Goal: Task Accomplishment & Management: Use online tool/utility

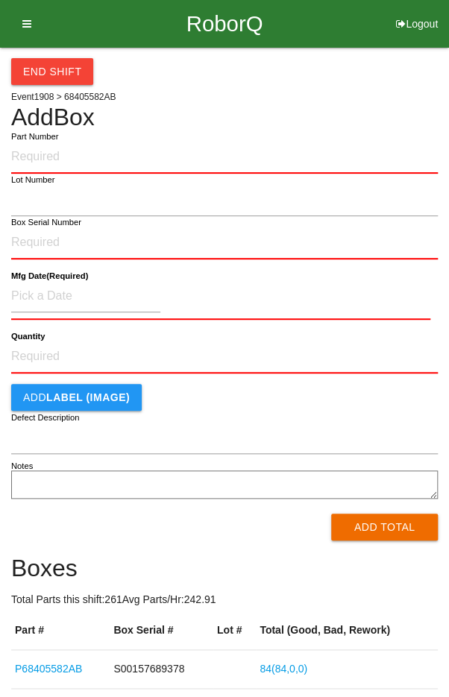
click at [23, 14] on icon at bounding box center [22, 24] width 19 height 48
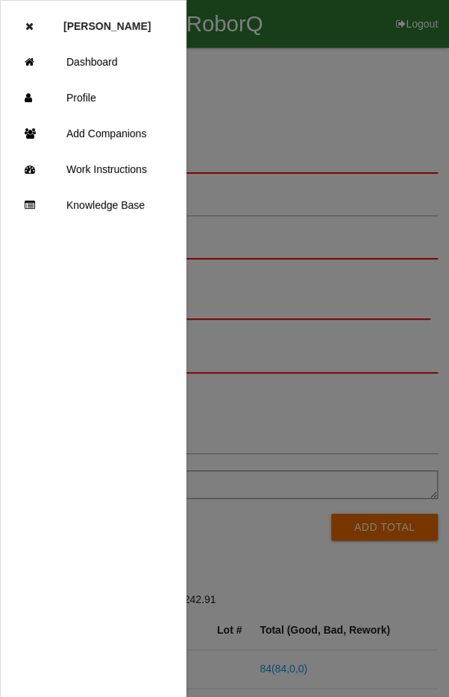
click at [82, 58] on link "Dashboard" at bounding box center [93, 62] width 185 height 36
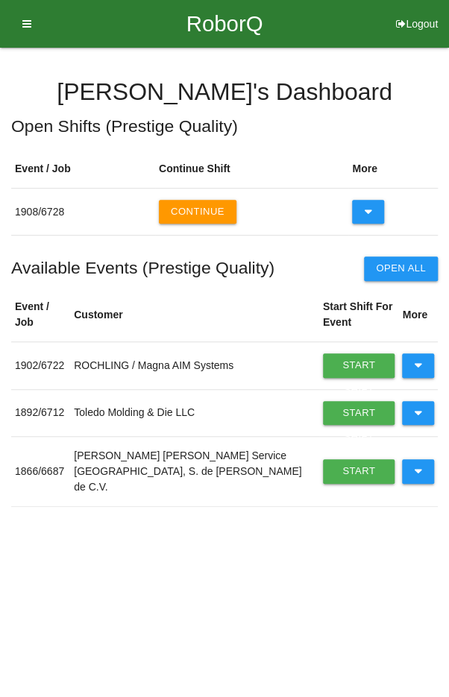
click at [193, 210] on button "Continue" at bounding box center [198, 212] width 78 height 24
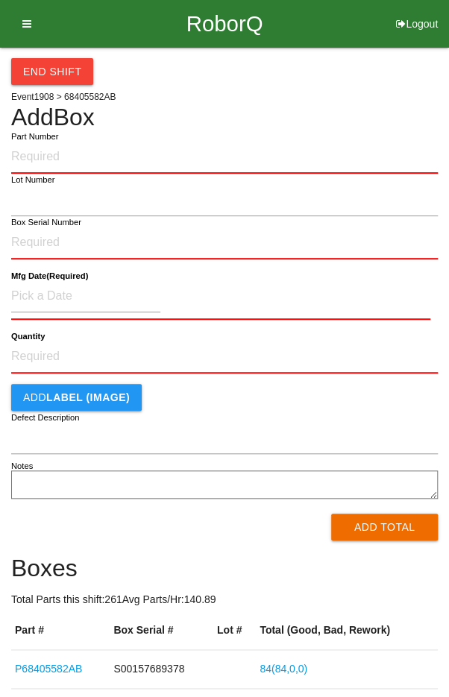
click at [45, 72] on button "End Shift" at bounding box center [52, 71] width 82 height 27
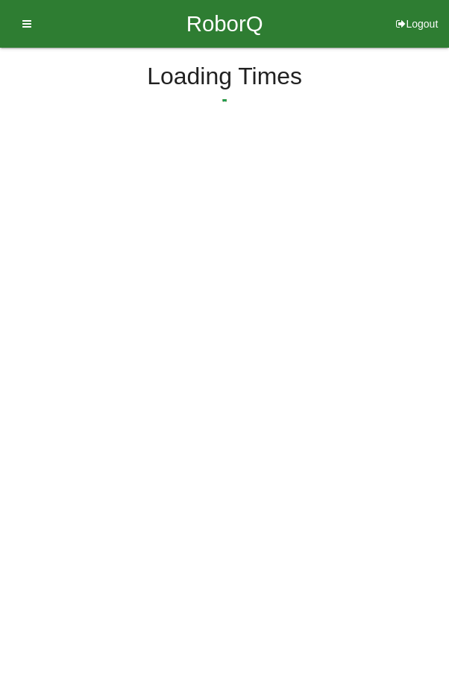
select select "4"
select select "2"
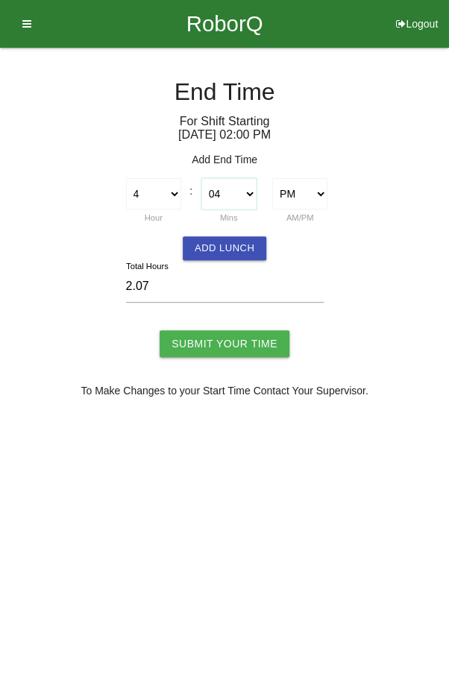
click at [239, 186] on select "00 01 02 03 04 05 06 07 08 09 10 11 12 13 14 15 16 17 18 19 20 21 22 23 24 25 2…" at bounding box center [228, 193] width 55 height 31
select select "0"
type input "2.00"
click at [239, 335] on input "Submit Your Time" at bounding box center [225, 343] width 130 height 27
type input "Processing..."
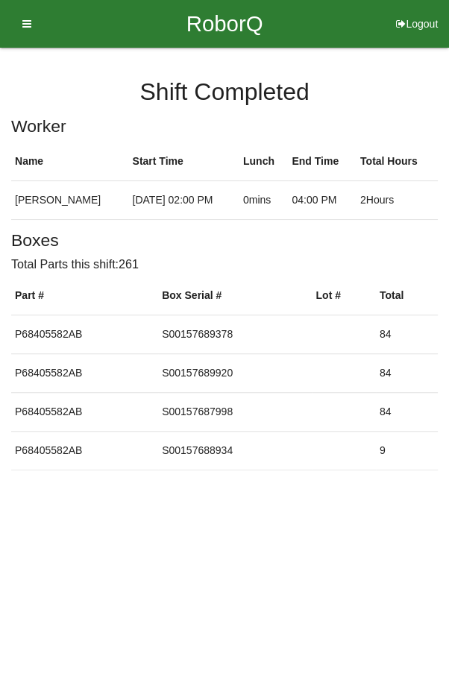
click at [22, 22] on icon at bounding box center [22, 24] width 19 height 48
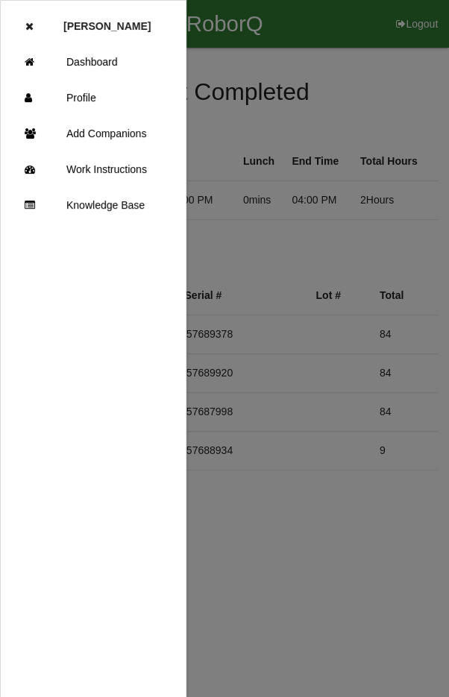
click at [86, 58] on link "Dashboard" at bounding box center [93, 62] width 185 height 36
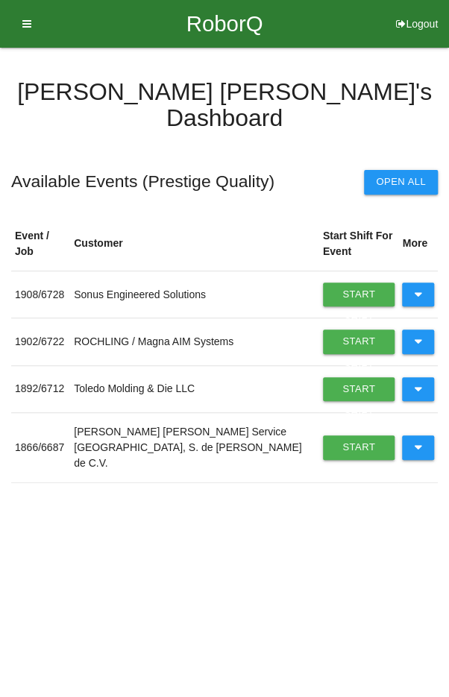
click at [417, 329] on icon at bounding box center [418, 341] width 8 height 24
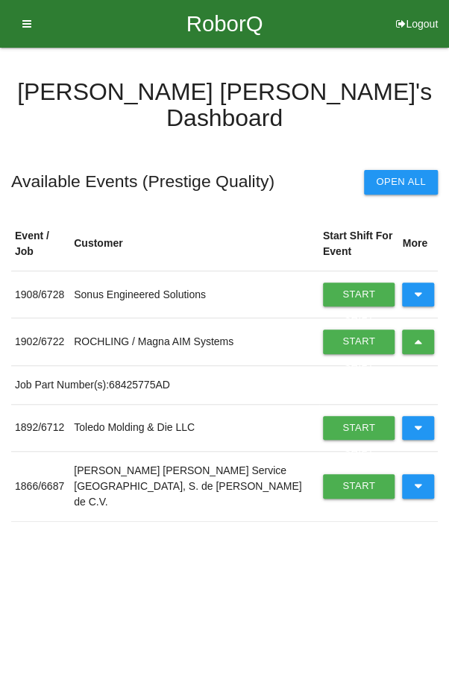
click at [410, 329] on button at bounding box center [418, 341] width 32 height 24
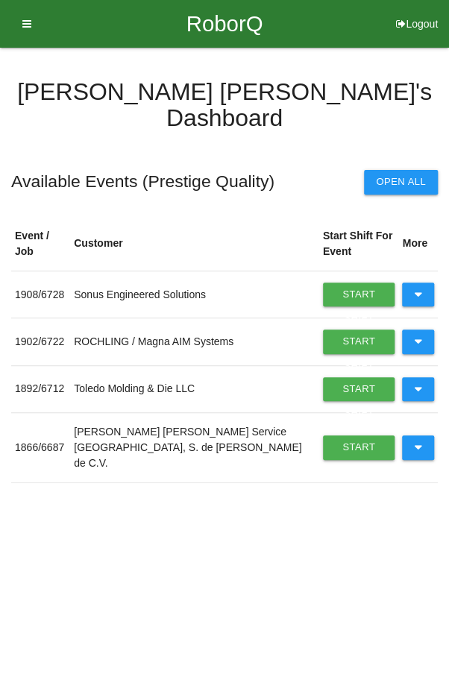
click at [425, 377] on button at bounding box center [418, 389] width 32 height 24
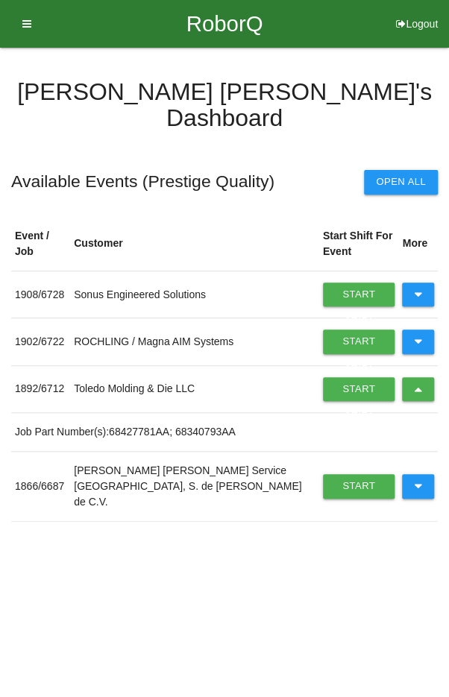
click at [344, 377] on link "Start Shift" at bounding box center [359, 389] width 72 height 24
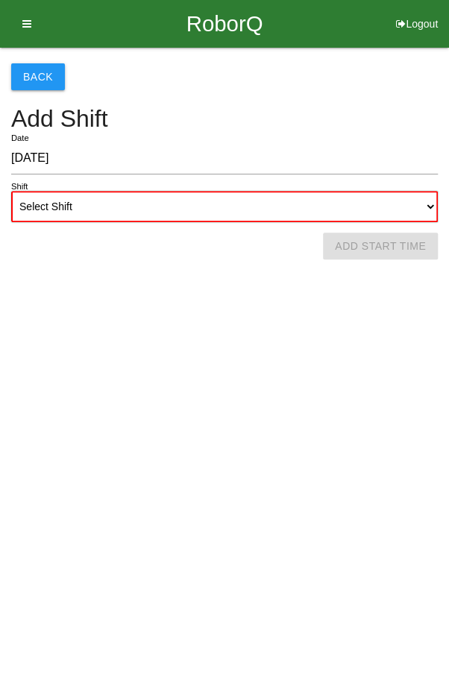
click at [215, 203] on select "Select Shift 1st Shift 2nd Shift 3rd Shift 4th Shift" at bounding box center [224, 206] width 426 height 31
select select "2"
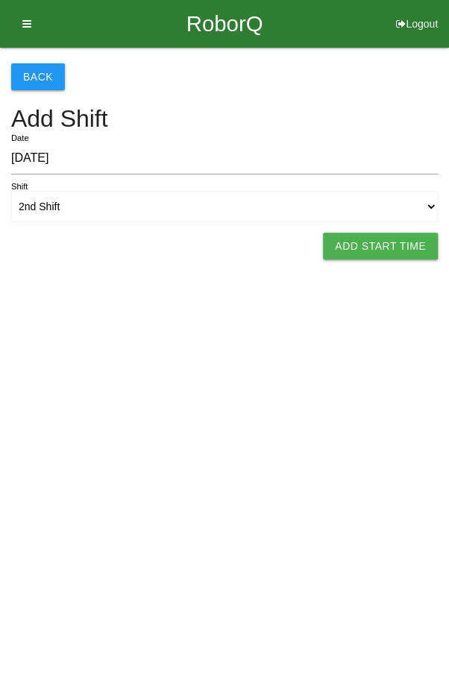
click at [371, 254] on button "Add Start Time" at bounding box center [380, 246] width 115 height 27
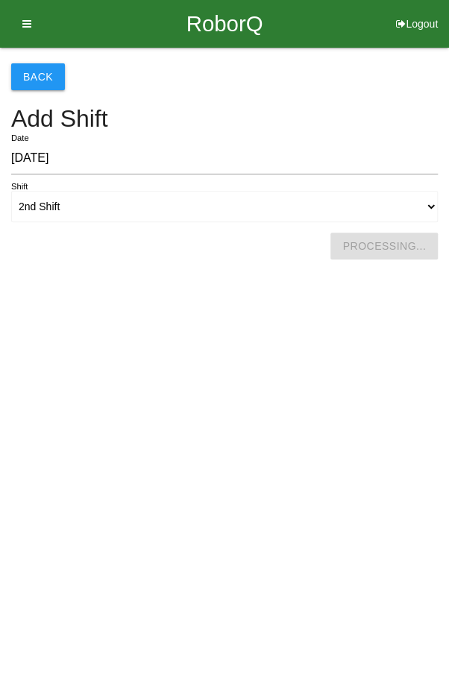
select select "4"
select select "5"
select select "2"
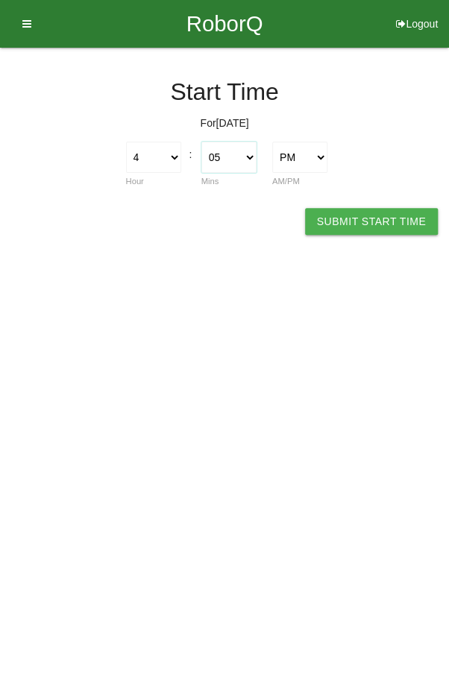
click at [223, 146] on select "00 01 02 03 04 05 06 07 08 09 10 11 12 13 14 15 16 17 18 19 20 21 22 23 24 25 2…" at bounding box center [228, 157] width 55 height 31
select select "0"
click at [377, 229] on button "Submit Start Time" at bounding box center [371, 221] width 133 height 27
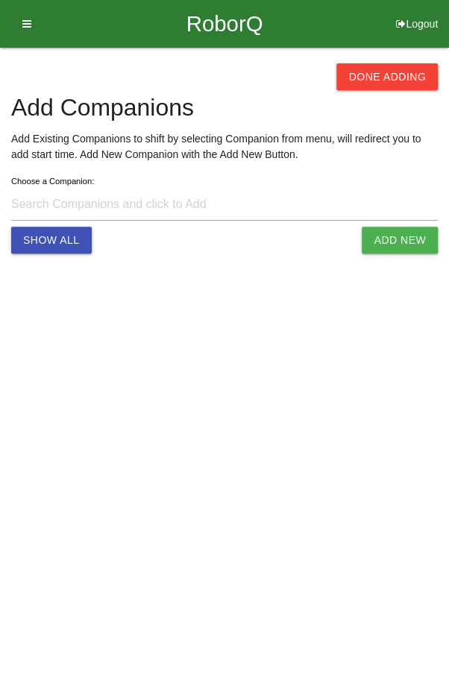
click at [394, 70] on button "Done Adding" at bounding box center [386, 76] width 101 height 27
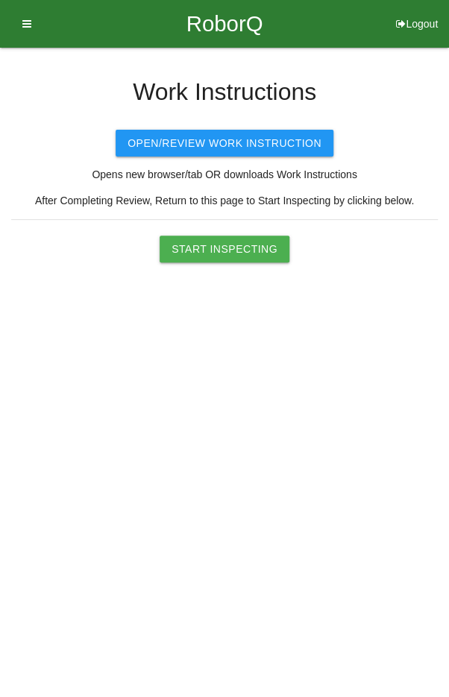
click at [231, 251] on button "Start Inspecting" at bounding box center [225, 249] width 130 height 27
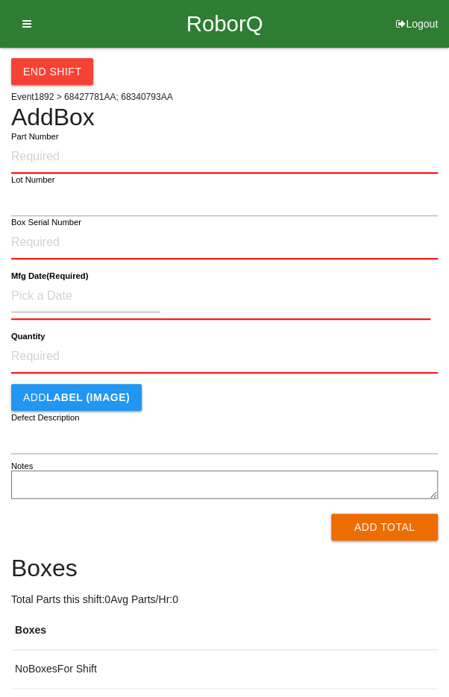
click at [45, 151] on input "Part Number" at bounding box center [224, 157] width 426 height 33
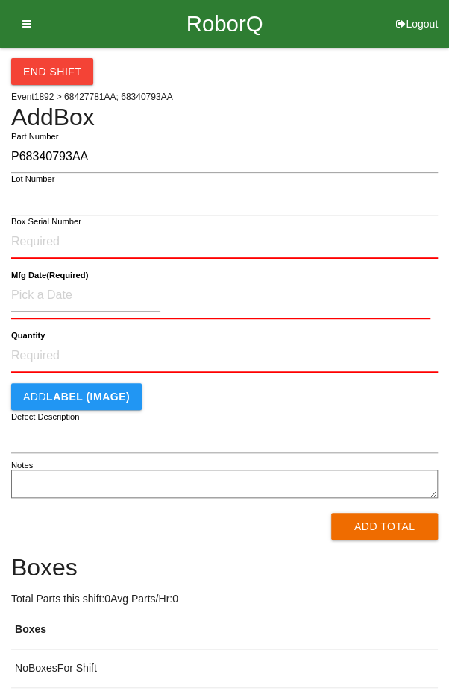
type input "P68340793AA"
click at [151, 240] on input "Box Serial Number" at bounding box center [224, 242] width 426 height 33
type input "SDW10101769"
click at [61, 291] on input at bounding box center [85, 296] width 149 height 32
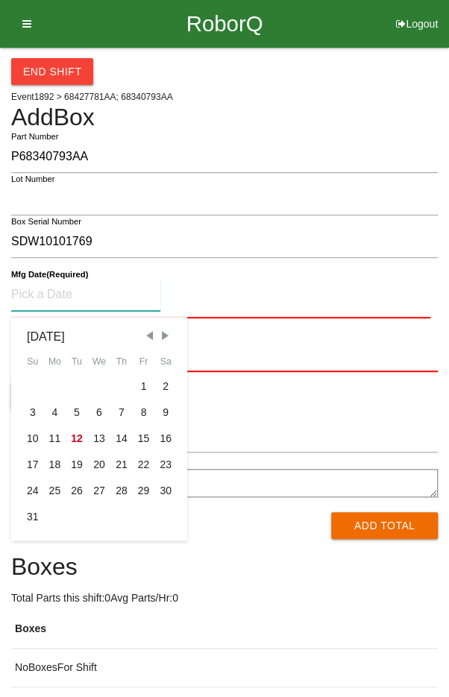
click at [83, 405] on div "5" at bounding box center [77, 413] width 22 height 26
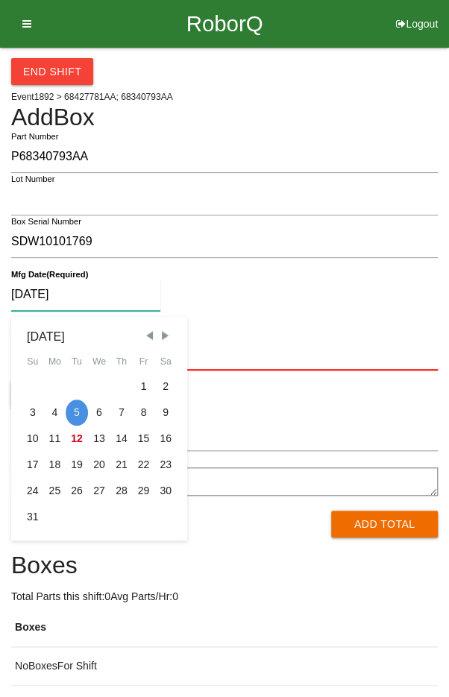
type input "[DATE]"
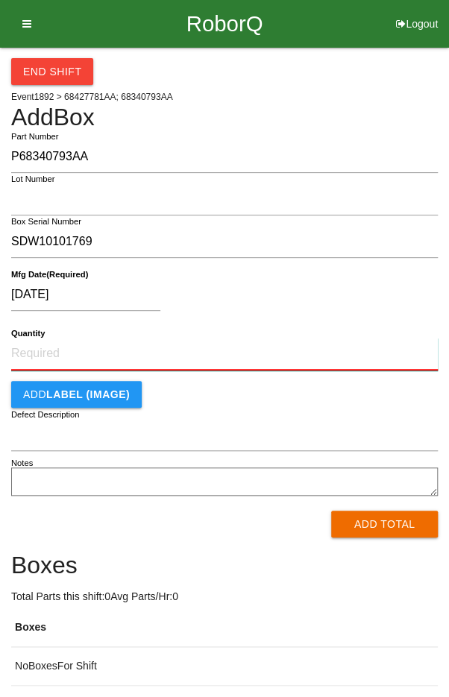
click at [229, 356] on input "Quantity" at bounding box center [224, 354] width 426 height 33
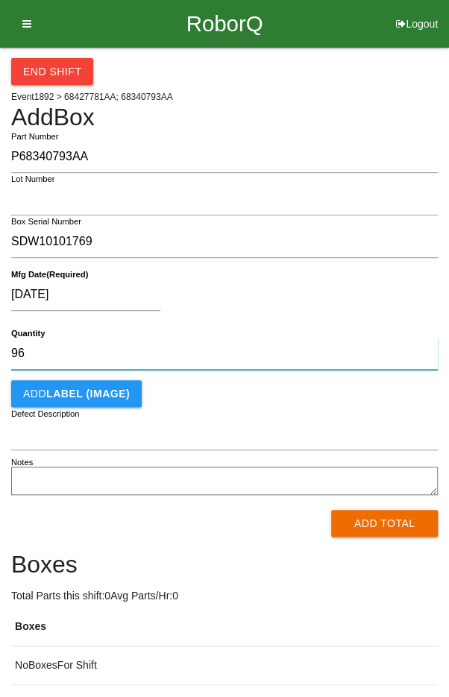
type input "96"
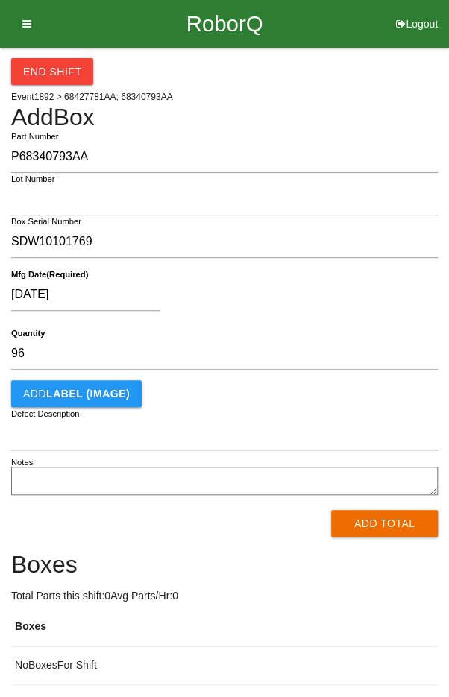
click at [324, 297] on div "[DATE]" at bounding box center [220, 298] width 419 height 38
click at [384, 527] on button "Add Total" at bounding box center [384, 523] width 107 height 27
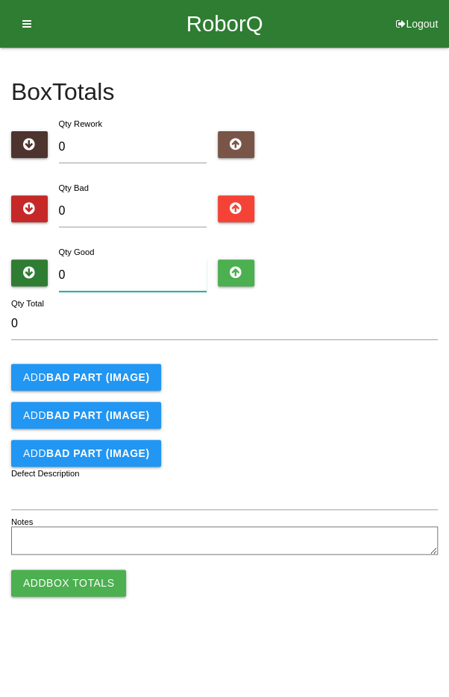
click at [115, 271] on input "0" at bounding box center [133, 275] width 148 height 32
type input "9"
type input "96"
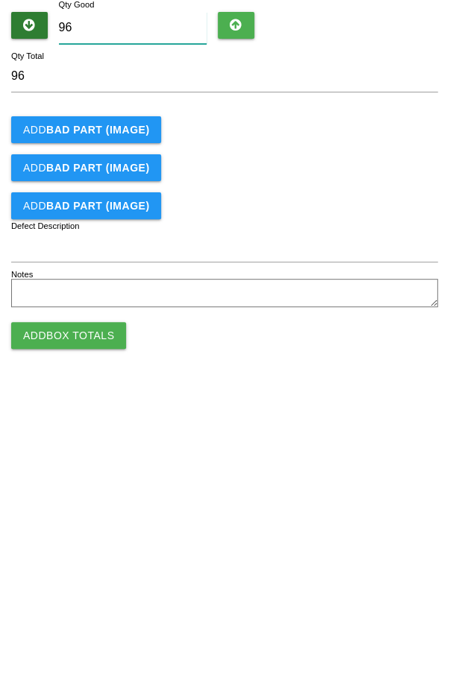
type input "96"
click at [55, 573] on button "Add Box Totals" at bounding box center [68, 583] width 115 height 27
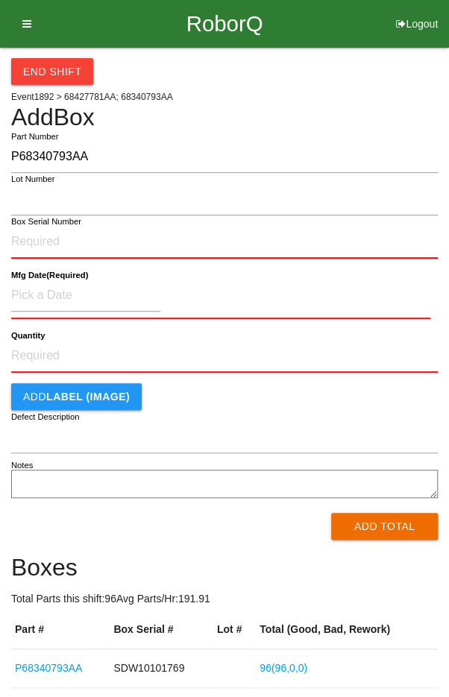
type input "P68340793AA"
click at [167, 235] on input "Box Serial Number" at bounding box center [224, 242] width 426 height 33
type input "SDW10101766"
click at [48, 291] on input at bounding box center [85, 296] width 149 height 32
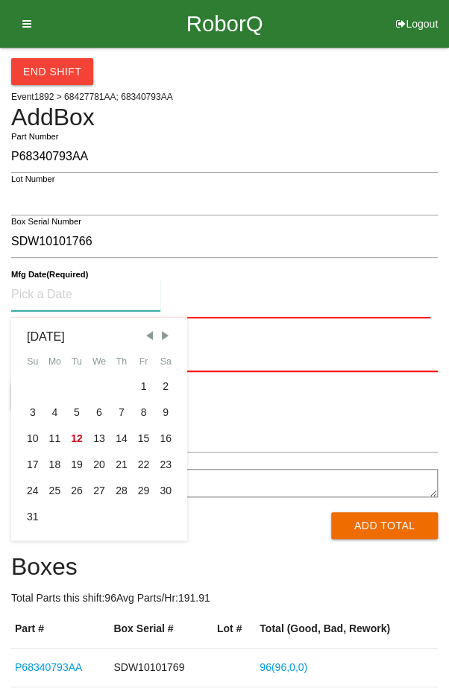
click at [83, 414] on div "5" at bounding box center [77, 413] width 22 height 26
type input "[DATE]"
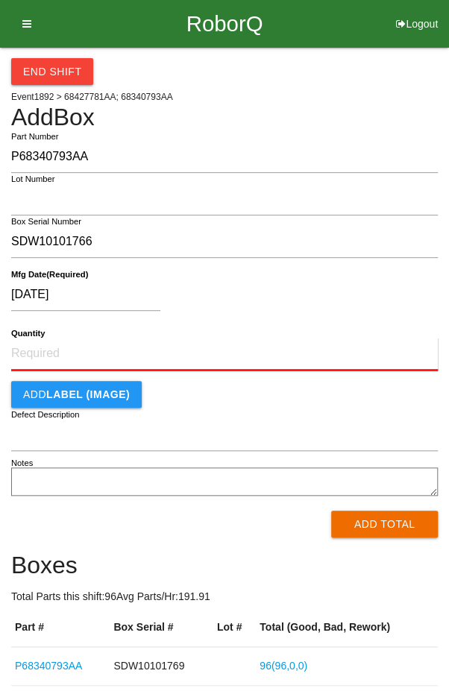
click at [162, 356] on input "Quantity" at bounding box center [224, 354] width 426 height 33
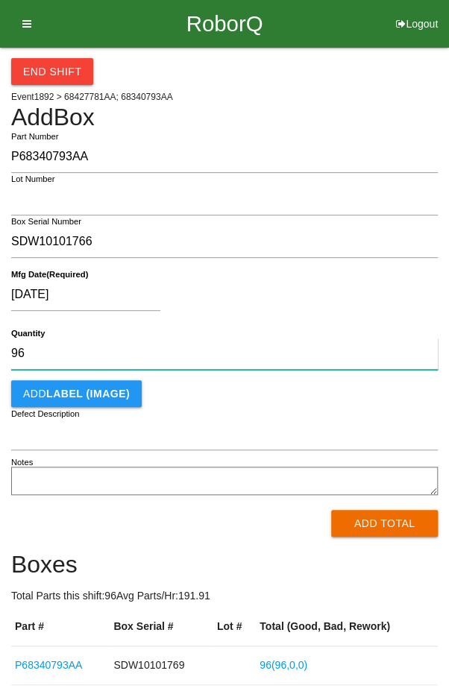
type input "96"
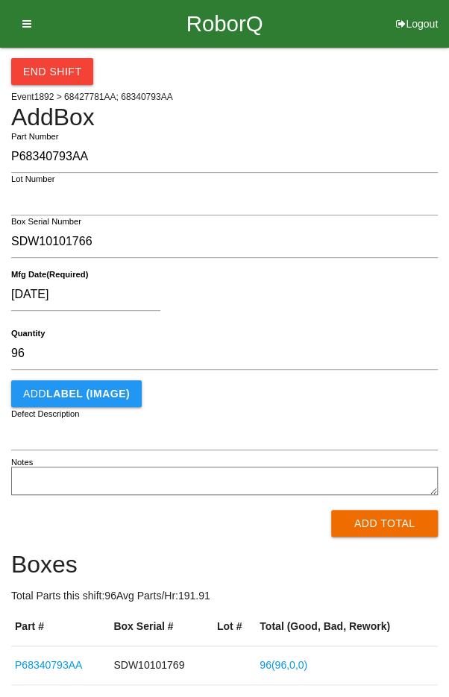
click at [337, 283] on div "[DATE]" at bounding box center [220, 298] width 419 height 38
click at [385, 529] on button "Add Total" at bounding box center [384, 523] width 107 height 27
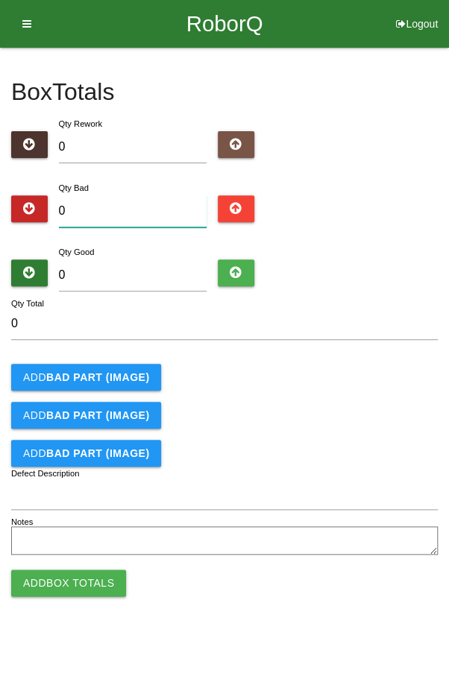
click at [138, 215] on input "0" at bounding box center [133, 211] width 148 height 32
click at [391, 193] on div "Qty Bad 0" at bounding box center [224, 207] width 426 height 54
click at [72, 367] on button "Add BAD PART (IMAGE)" at bounding box center [86, 377] width 150 height 27
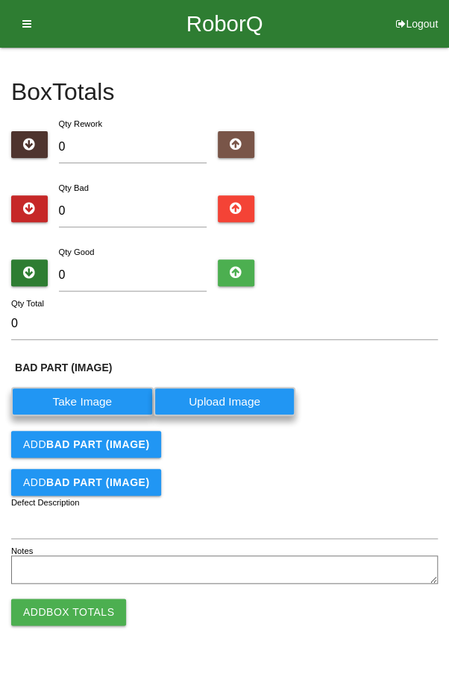
click at [66, 407] on label "Take Image" at bounding box center [82, 401] width 142 height 29
click at [0, 0] on \(IMAGE\) "Take Image" at bounding box center [0, 0] width 0 height 0
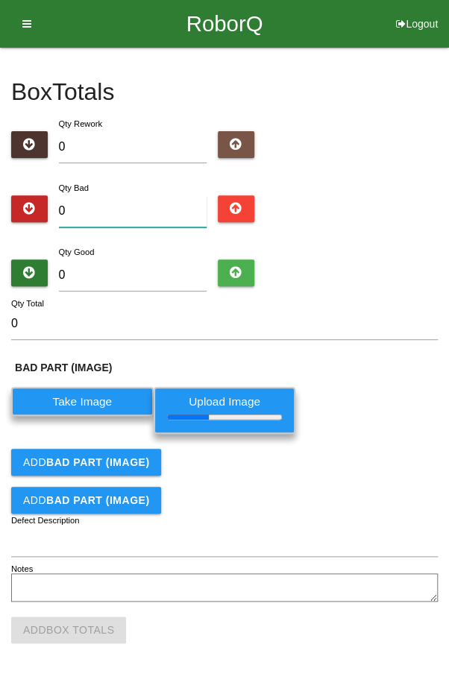
click at [134, 204] on input "0" at bounding box center [133, 211] width 148 height 32
type input "1"
click at [377, 215] on div "Qty Bad 1" at bounding box center [224, 207] width 426 height 54
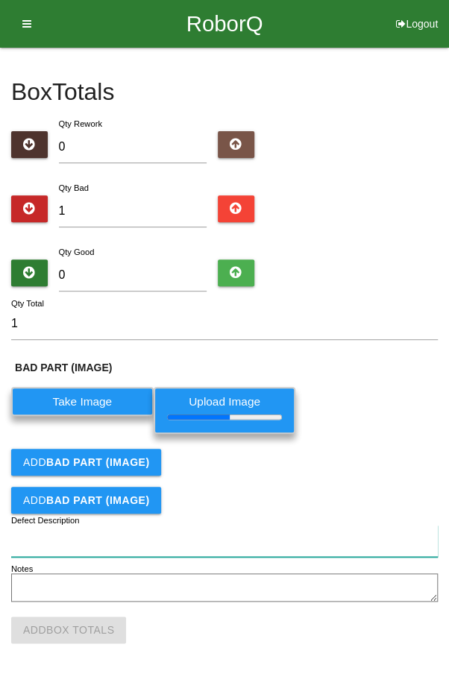
click at [201, 542] on input "Defect Description" at bounding box center [224, 541] width 426 height 32
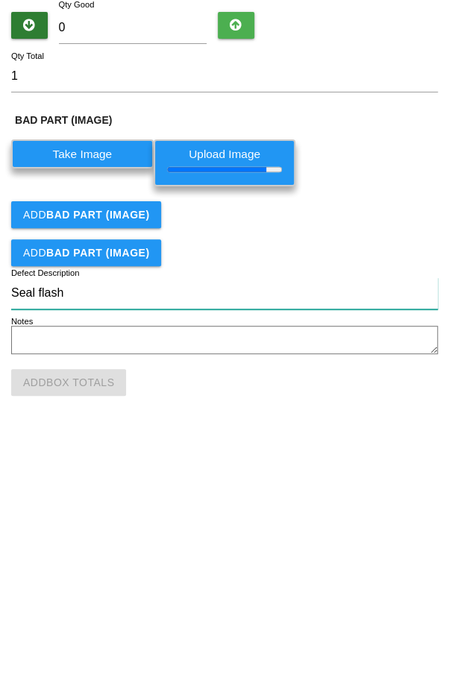
type input "Seal flash"
click at [373, 455] on div "Add BAD PART (IMAGE)" at bounding box center [224, 462] width 426 height 27
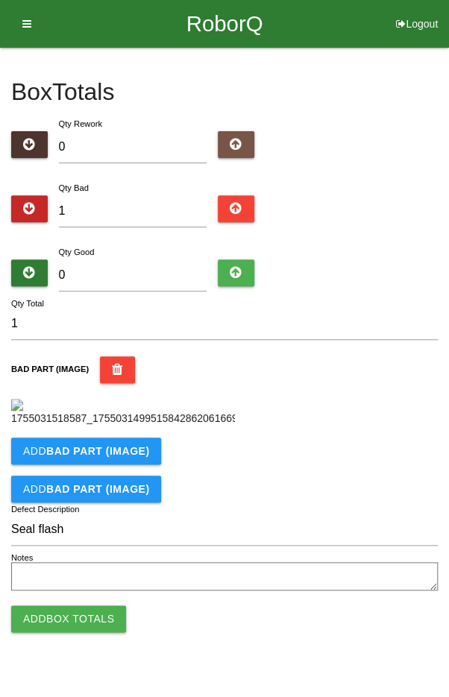
scroll to position [116, 0]
click at [140, 259] on input "0" at bounding box center [133, 275] width 148 height 32
type input "9"
type input "10"
type input "95"
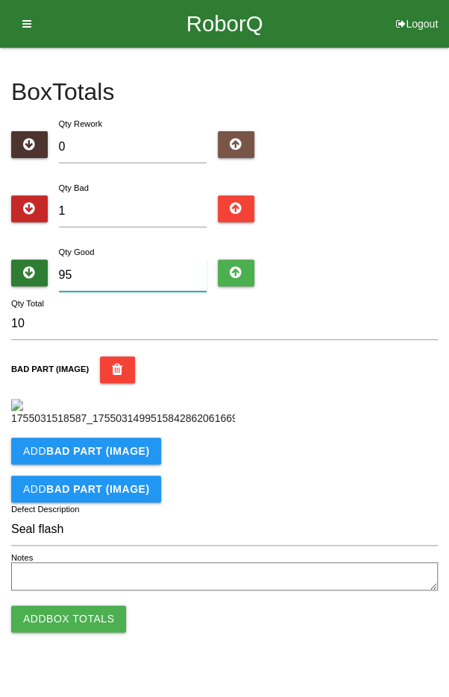
type input "96"
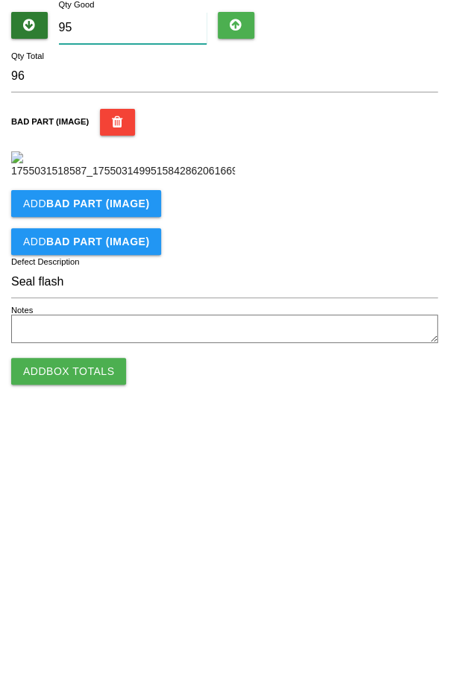
type input "95"
click at [354, 462] on form "96 Qty Total BAD PART (IMAGE) Add BAD PART (IMAGE) Add BAD PART (IMAGE) Seal fl…" at bounding box center [224, 451] width 426 height 287
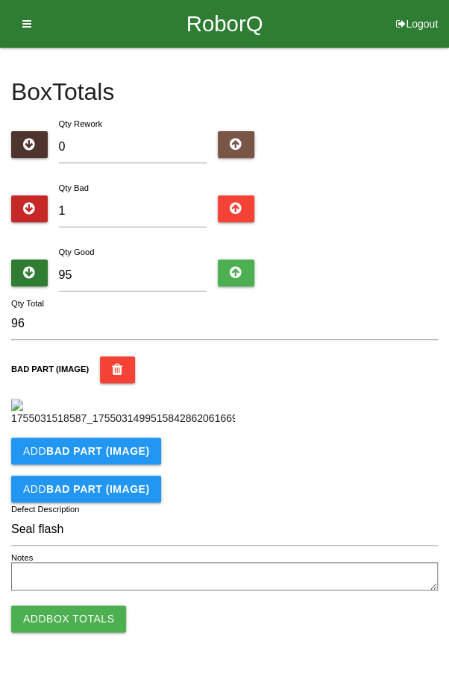
click at [74, 632] on button "Add Box Totals" at bounding box center [68, 618] width 115 height 27
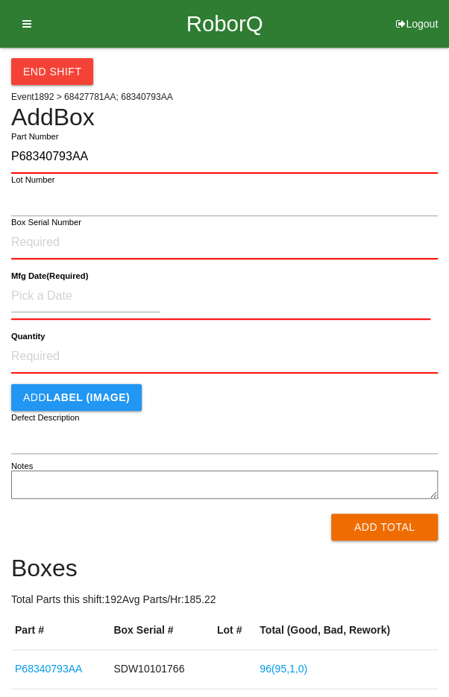
type input "P68340793AA"
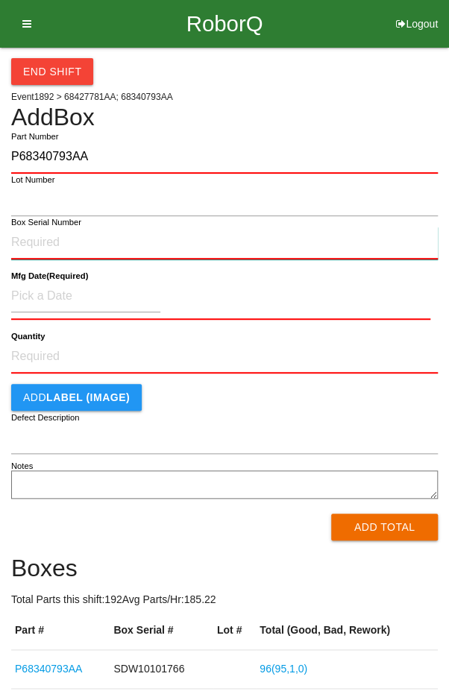
click at [112, 246] on input "Box Serial Number" at bounding box center [224, 243] width 426 height 33
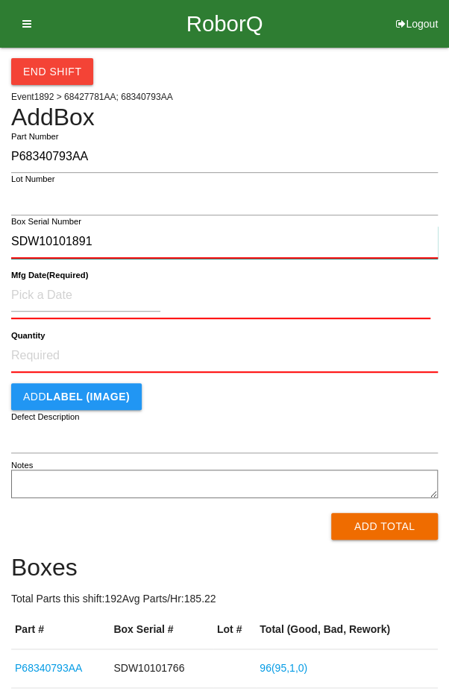
type input "SDW10101891"
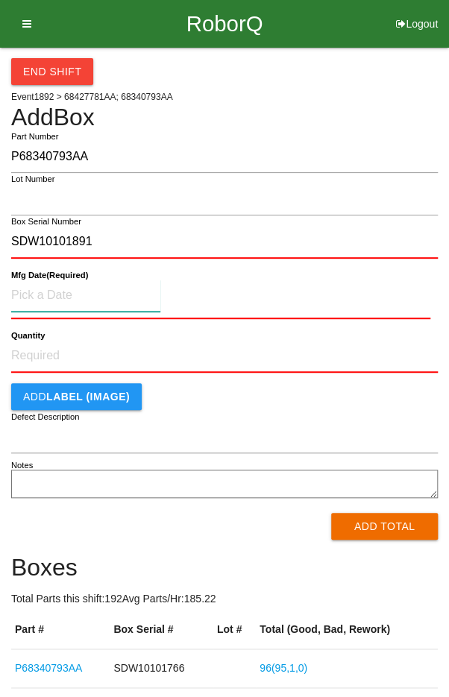
click at [65, 290] on input at bounding box center [85, 296] width 149 height 32
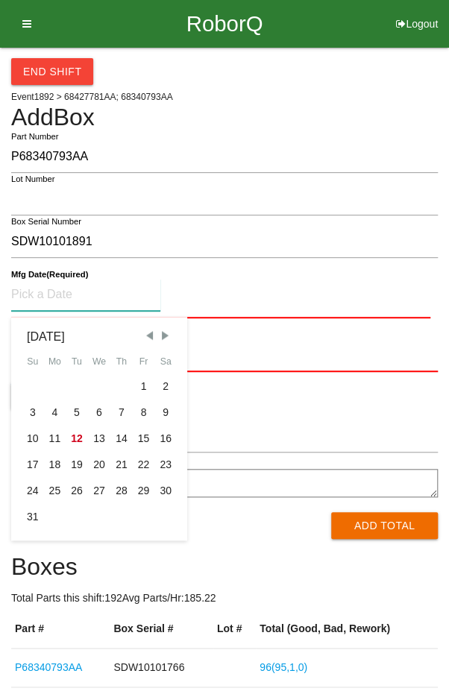
click at [46, 436] on div "11" at bounding box center [55, 439] width 22 height 26
type input "[DATE]"
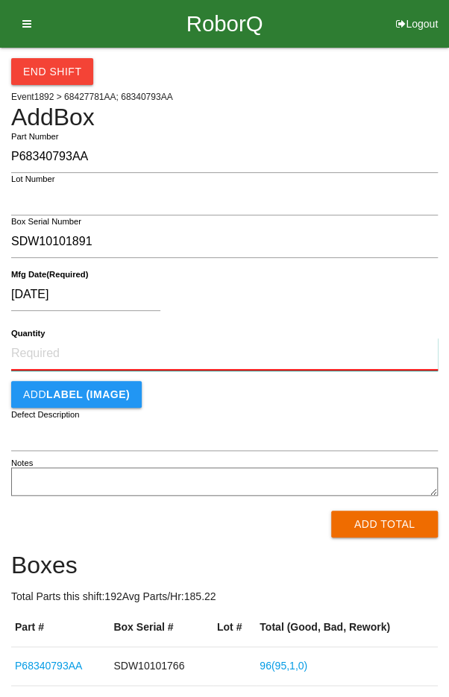
click at [235, 346] on input "Quantity" at bounding box center [224, 354] width 426 height 33
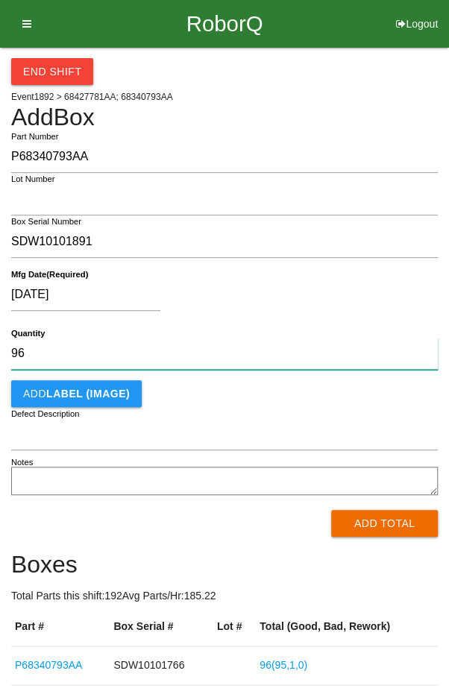
type input "96"
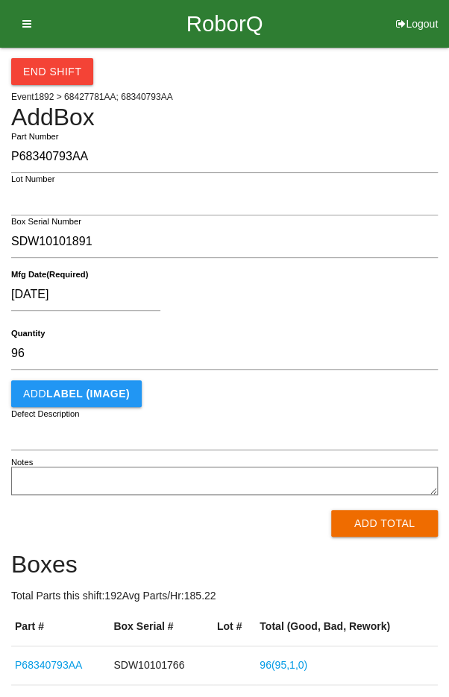
click at [335, 290] on div "[DATE]" at bounding box center [220, 298] width 419 height 38
click at [371, 529] on button "Add Total" at bounding box center [384, 523] width 107 height 27
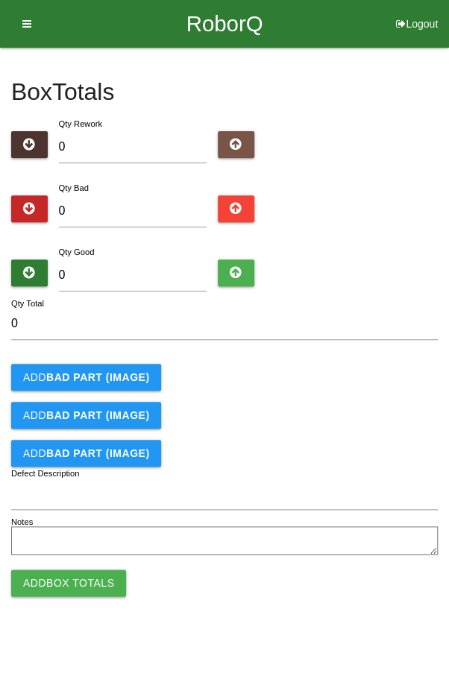
click at [90, 373] on b "BAD PART (IMAGE)" at bounding box center [97, 377] width 103 height 12
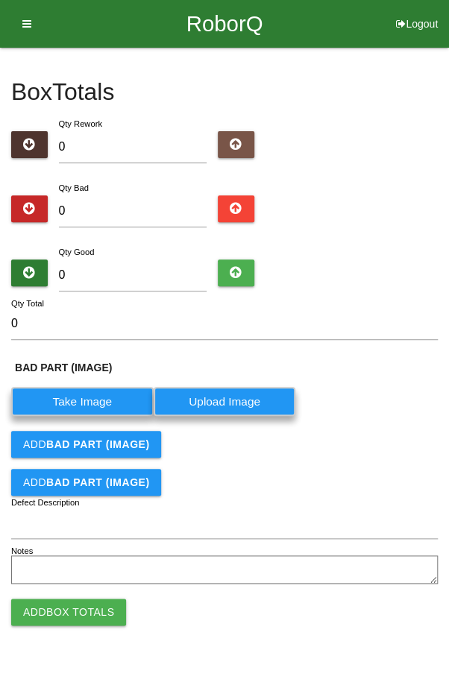
click at [89, 409] on label "Take Image" at bounding box center [82, 401] width 142 height 29
click at [0, 0] on \(IMAGE\) "Take Image" at bounding box center [0, 0] width 0 height 0
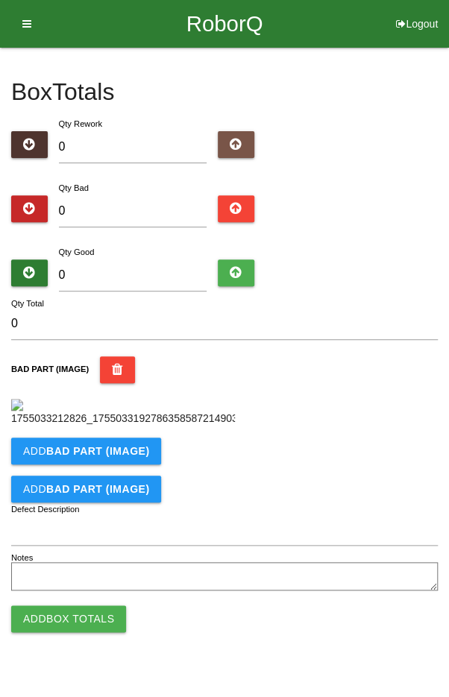
scroll to position [247, 0]
click at [83, 457] on b "BAD PART (IMAGE)" at bounding box center [97, 451] width 103 height 12
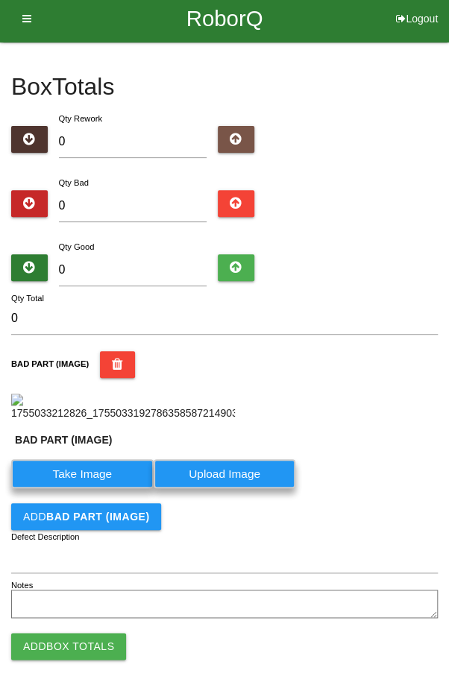
click at [79, 488] on label "Take Image" at bounding box center [82, 473] width 142 height 29
click at [0, 0] on \(IMAGE\) "Take Image" at bounding box center [0, 0] width 0 height 0
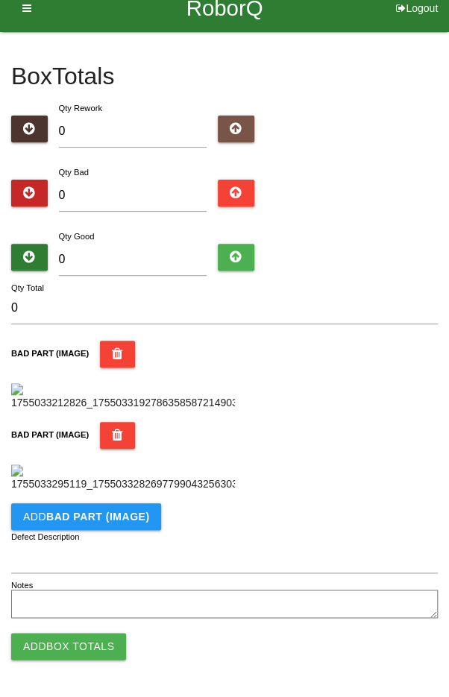
scroll to position [559, 0]
click at [69, 530] on button "Add BAD PART (IMAGE)" at bounding box center [86, 516] width 150 height 27
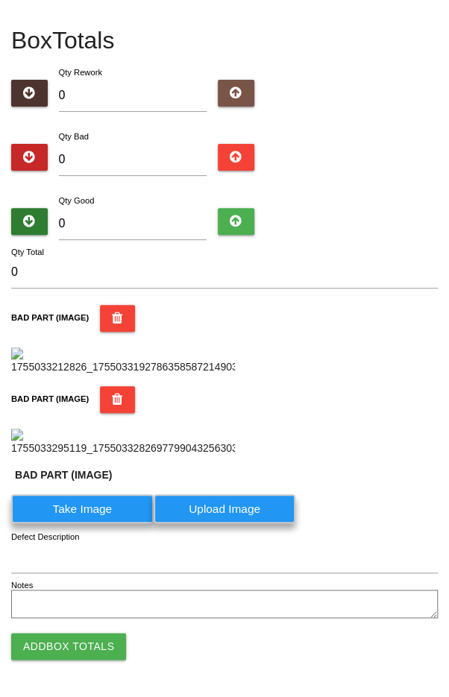
click at [76, 523] on label "Take Image" at bounding box center [82, 508] width 142 height 29
click at [0, 0] on \(IMAGE\) "Take Image" at bounding box center [0, 0] width 0 height 0
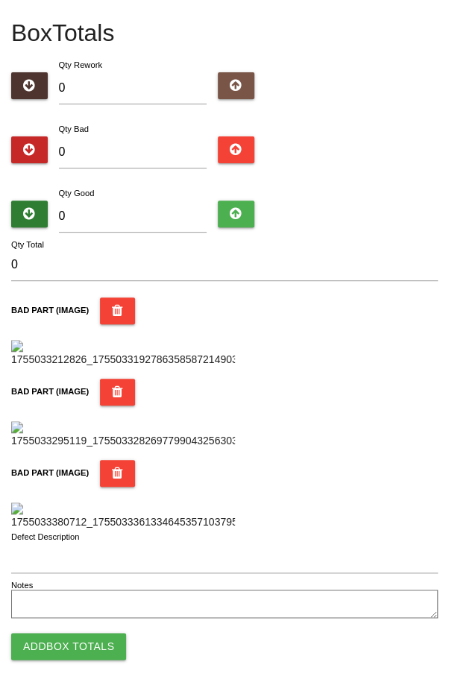
scroll to position [885, 0]
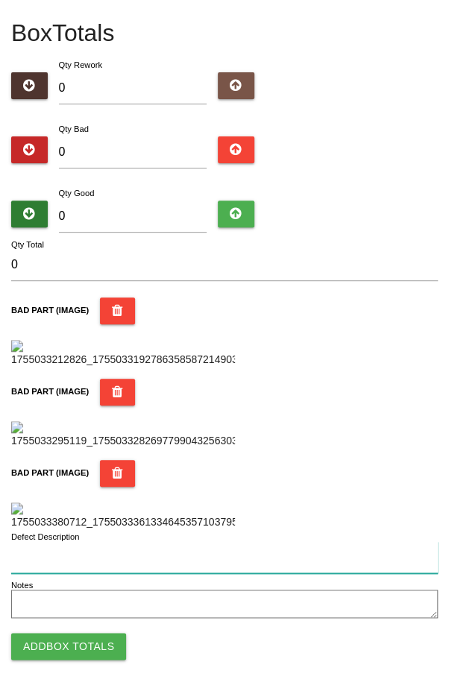
click at [193, 561] on input "Defect Description" at bounding box center [224, 557] width 426 height 32
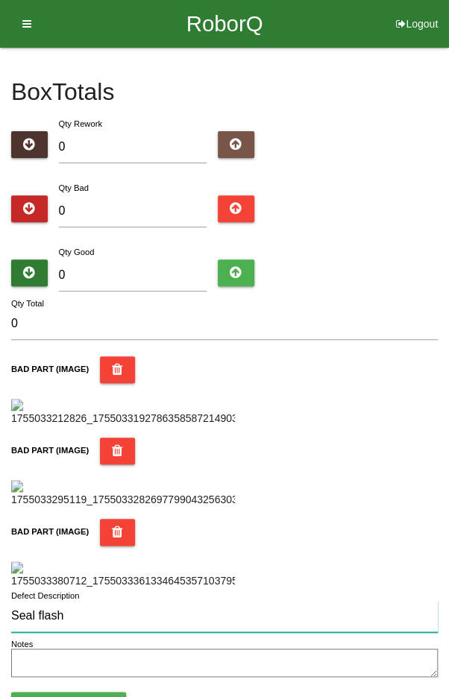
type input "Seal flash"
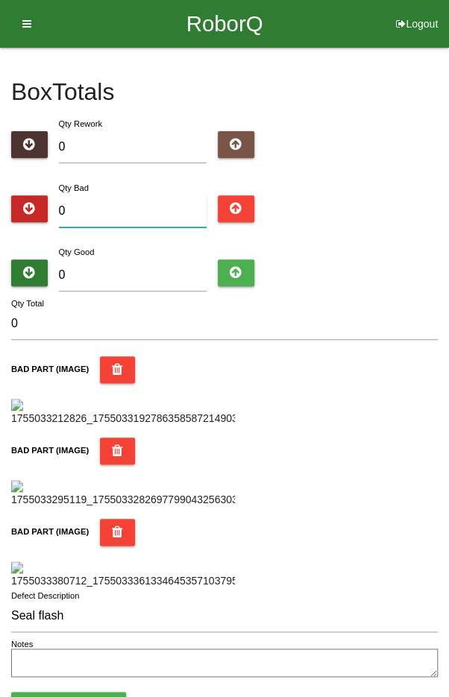
click at [119, 215] on div "Box Totals Translate Weight Weight unit: Rework Weight Bad Weight Good Weight 0…" at bounding box center [224, 365] width 426 height 634
type input "4"
click at [140, 206] on input "4" at bounding box center [133, 211] width 148 height 32
type input "0"
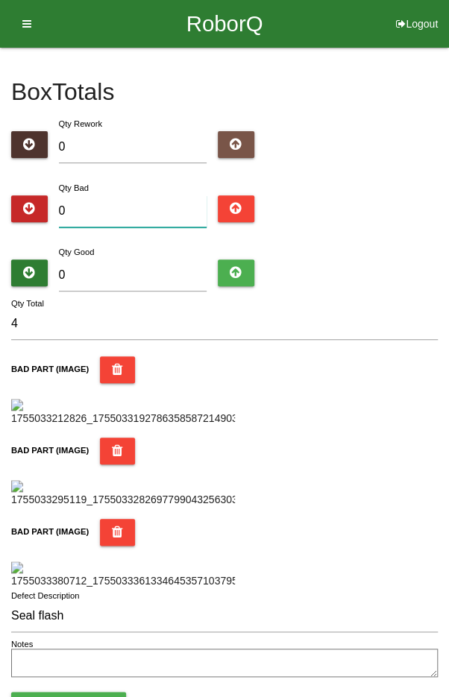
type input "0"
type input "5"
click at [146, 207] on input "5" at bounding box center [133, 211] width 148 height 32
type input "0"
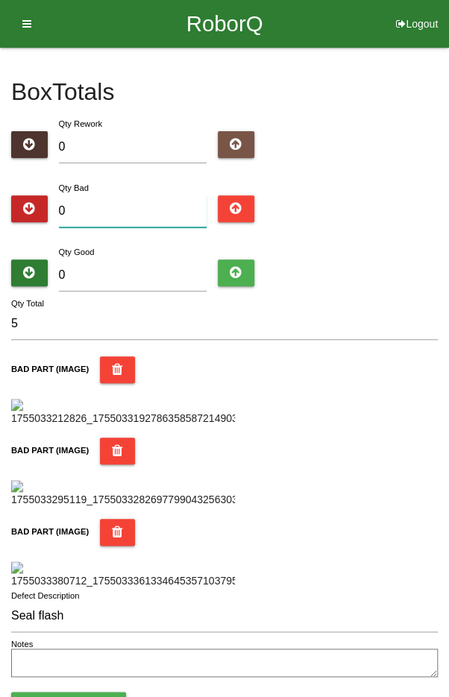
type input "0"
type input "6"
click at [141, 213] on input "6" at bounding box center [133, 211] width 148 height 32
type input "0"
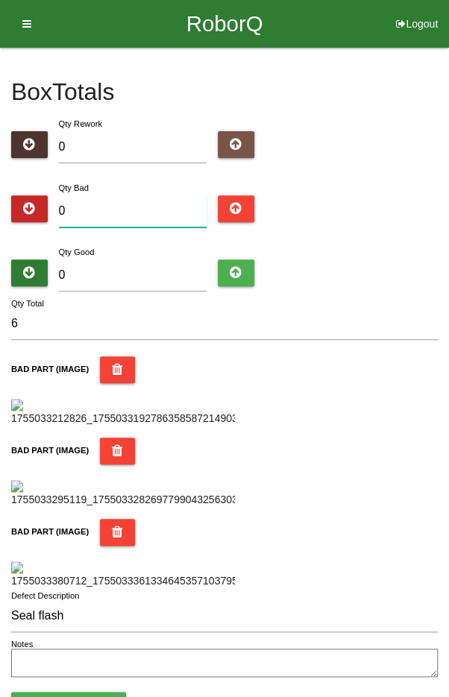
type input "0"
type input "7"
click at [416, 221] on div "Qty Bad 7" at bounding box center [224, 207] width 426 height 54
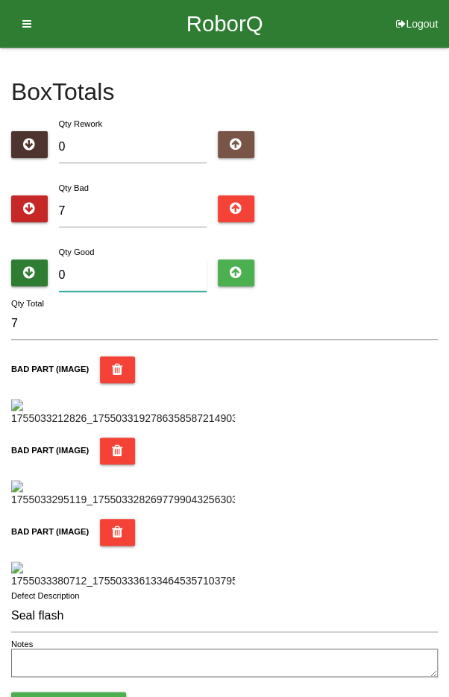
click at [148, 269] on input "0" at bounding box center [133, 275] width 148 height 32
type input "8"
type input "15"
type input "89"
type input "96"
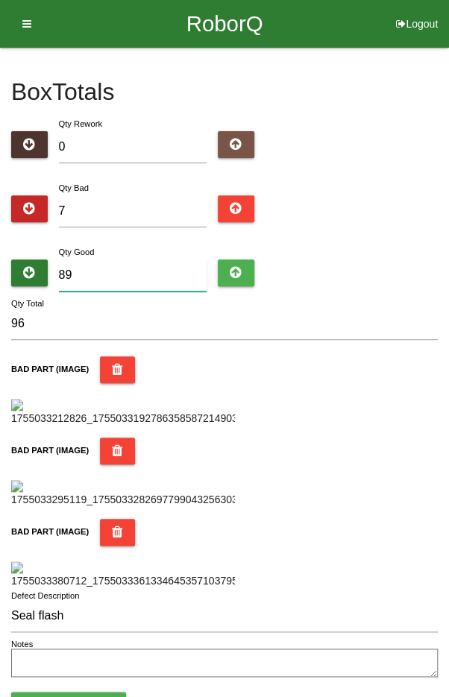
type input "89"
click at [433, 217] on div "Qty Bad 7" at bounding box center [224, 207] width 426 height 54
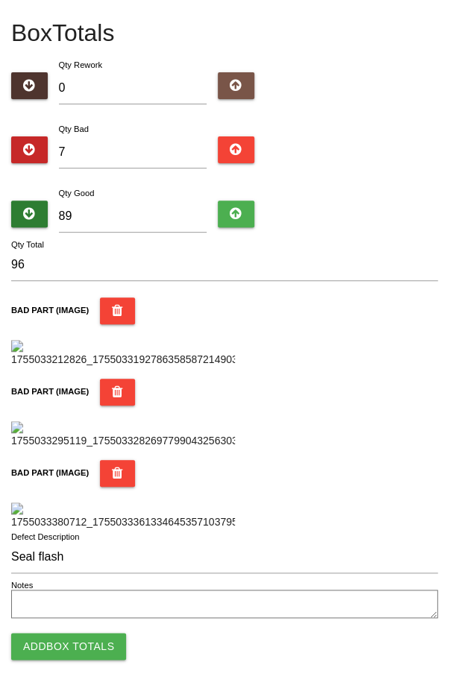
scroll to position [885, 0]
click at [70, 642] on button "Add Box Totals" at bounding box center [68, 646] width 115 height 27
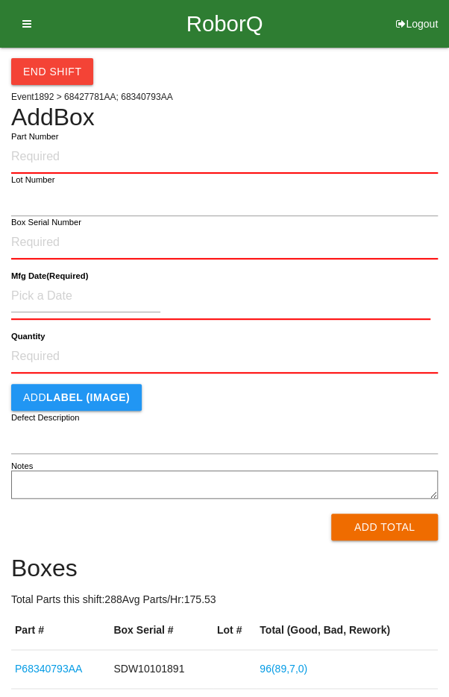
click at [44, 63] on button "End Shift" at bounding box center [52, 71] width 82 height 27
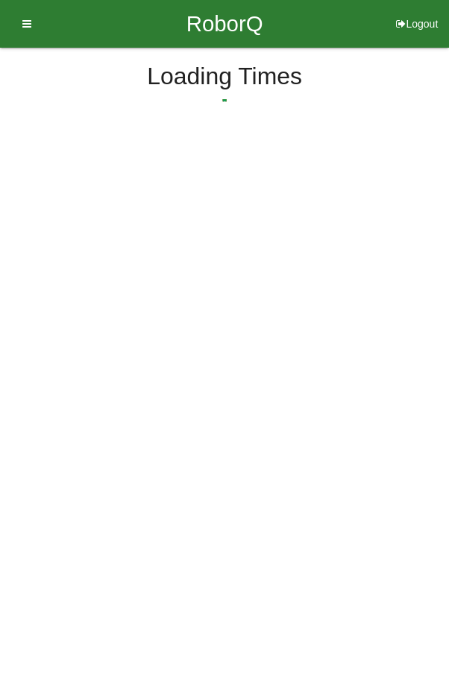
select select "5"
select select "43"
select select "2"
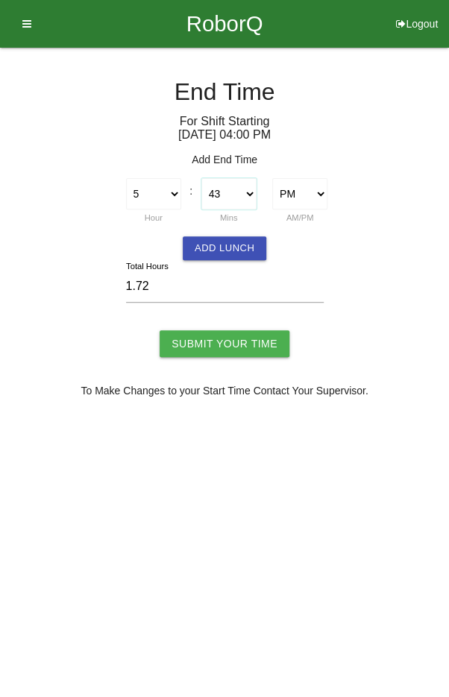
click at [223, 192] on select "00 01 02 03 04 05 06 07 08 09 10 11 12 13 14 15 16 17 18 19 20 21 22 23 24 25 2…" at bounding box center [228, 193] width 55 height 31
select select "45"
type input "1.75"
click at [218, 348] on input "Submit Your Time" at bounding box center [225, 343] width 130 height 27
type input "Processing..."
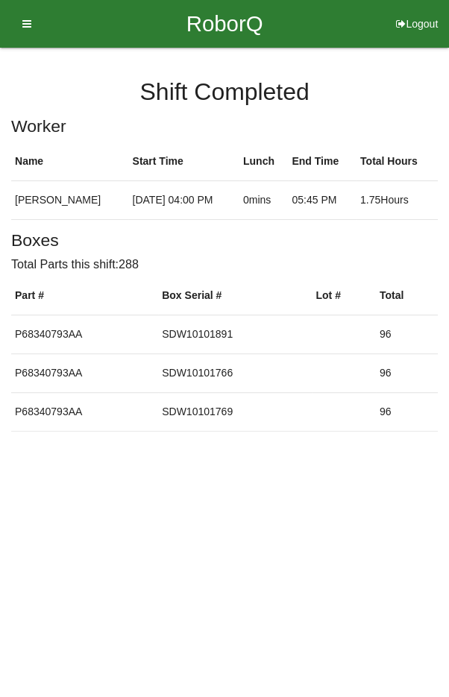
click at [26, 18] on icon at bounding box center [22, 24] width 19 height 48
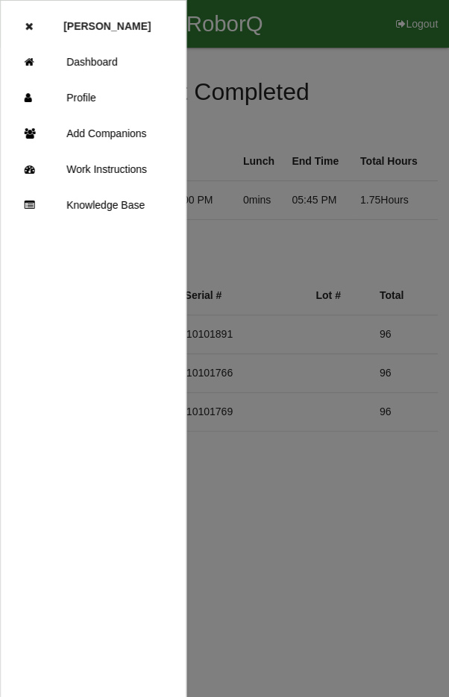
click at [107, 61] on link "Dashboard" at bounding box center [93, 62] width 185 height 36
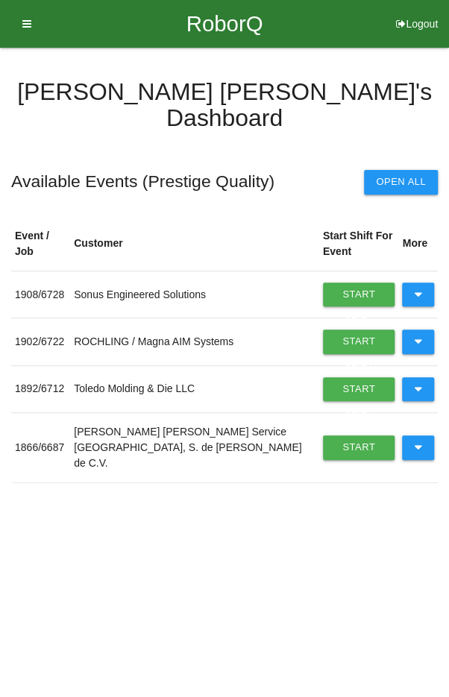
click at [414, 377] on icon at bounding box center [418, 389] width 8 height 24
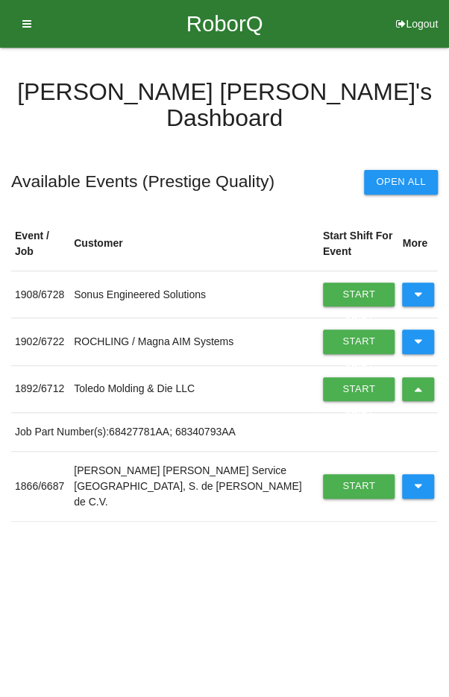
click at [415, 377] on icon at bounding box center [418, 389] width 8 height 24
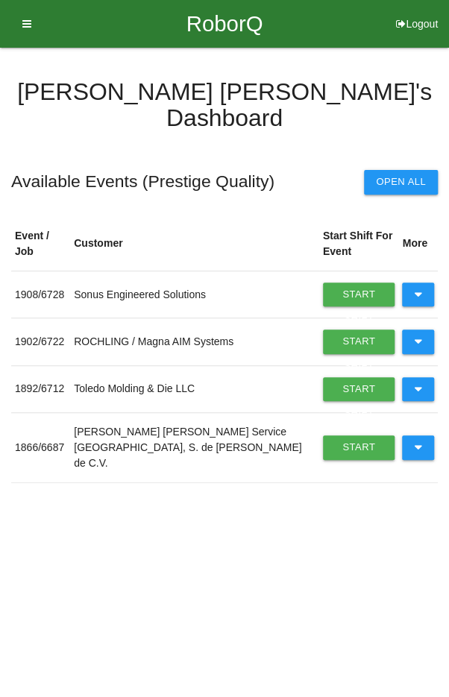
click at [416, 435] on icon at bounding box center [418, 447] width 8 height 24
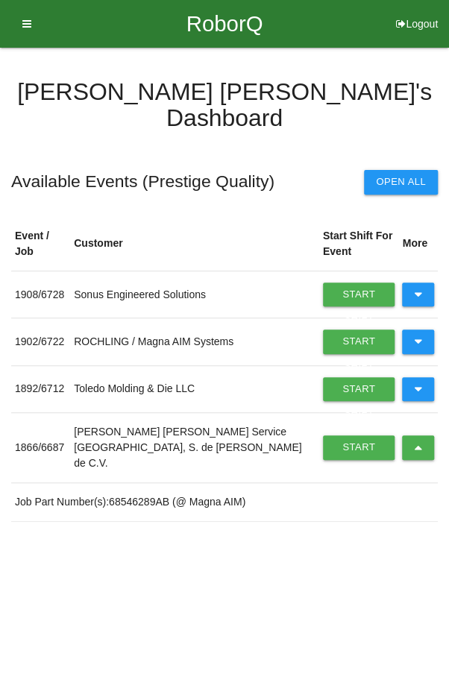
click at [339, 435] on link "Start Shift" at bounding box center [359, 447] width 72 height 24
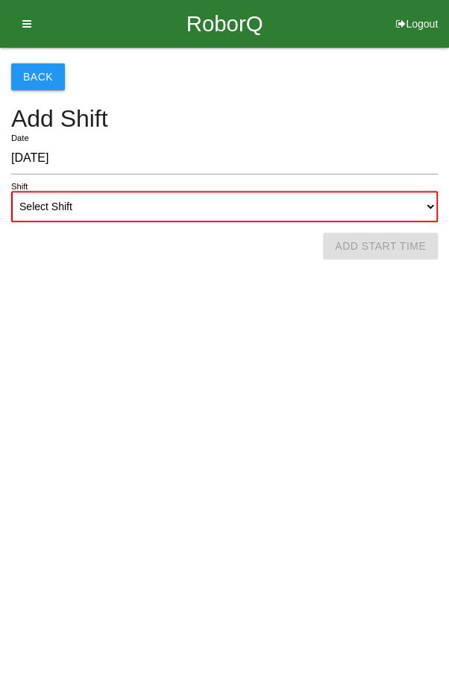
click at [222, 201] on select "Select Shift 1st Shift 2nd Shift 3rd Shift 4th Shift" at bounding box center [224, 206] width 426 height 31
select select "2"
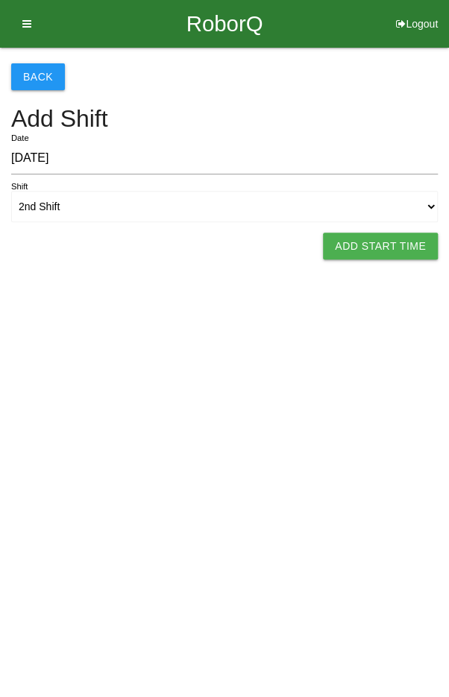
click at [382, 239] on button "Add Start Time" at bounding box center [380, 246] width 115 height 27
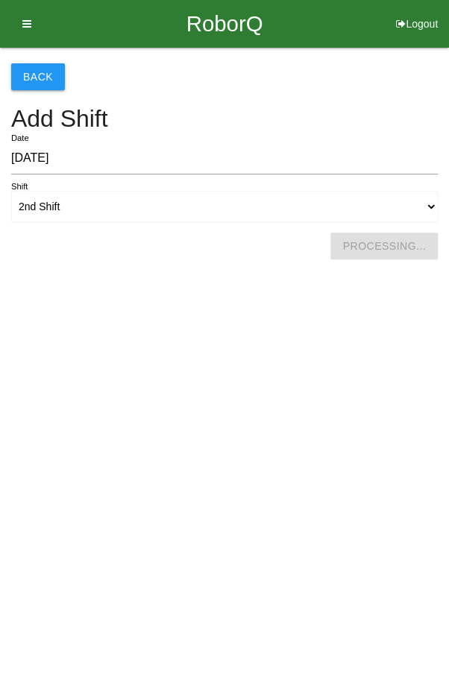
select select "5"
select select "46"
select select "2"
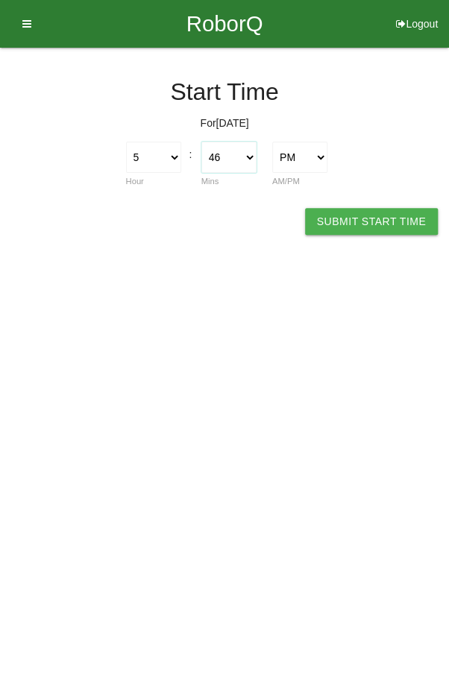
click at [229, 152] on select "00 01 02 03 04 05 06 07 08 09 10 11 12 13 14 15 16 17 18 19 20 21 22 23 24 25 2…" at bounding box center [228, 157] width 55 height 31
select select "45"
click at [381, 209] on button "Submit Start Time" at bounding box center [371, 221] width 133 height 27
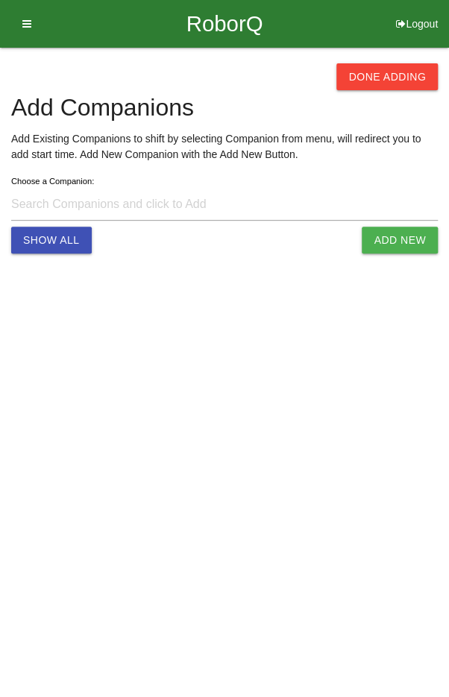
click at [394, 81] on button "Done Adding" at bounding box center [386, 76] width 101 height 27
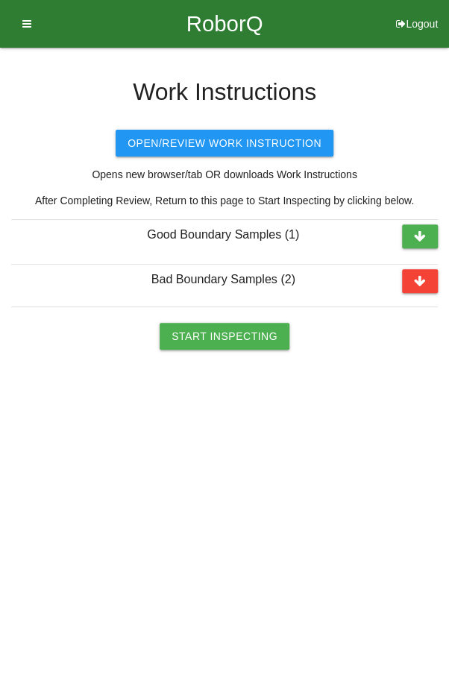
click at [208, 340] on button "Start Inspecting" at bounding box center [225, 336] width 130 height 27
